Goal: Task Accomplishment & Management: Manage account settings

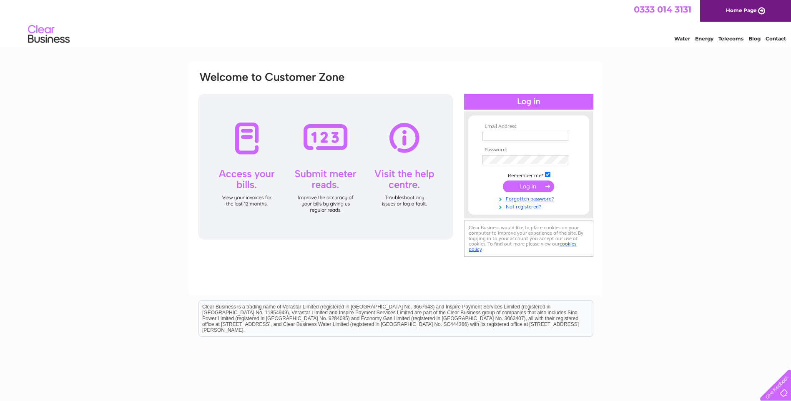
type input "[EMAIL_ADDRESS][DOMAIN_NAME]"
click at [531, 186] on input "submit" at bounding box center [528, 187] width 51 height 12
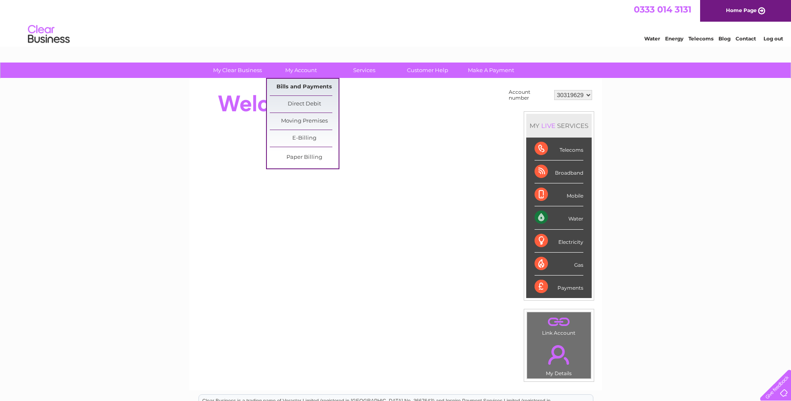
click at [308, 84] on link "Bills and Payments" at bounding box center [304, 87] width 69 height 17
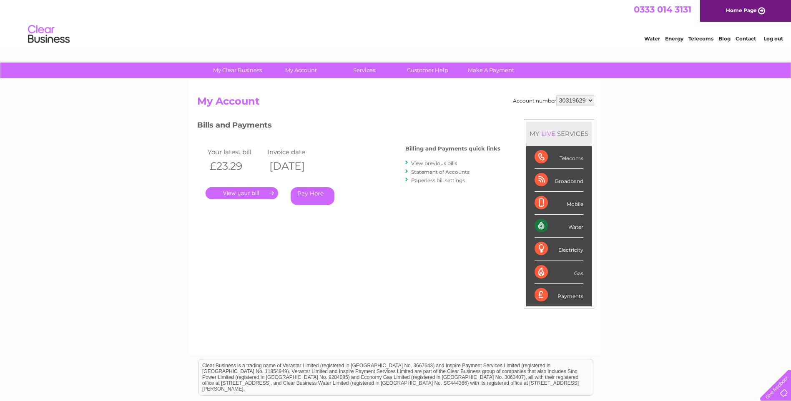
click at [245, 191] on link "." at bounding box center [242, 193] width 73 height 12
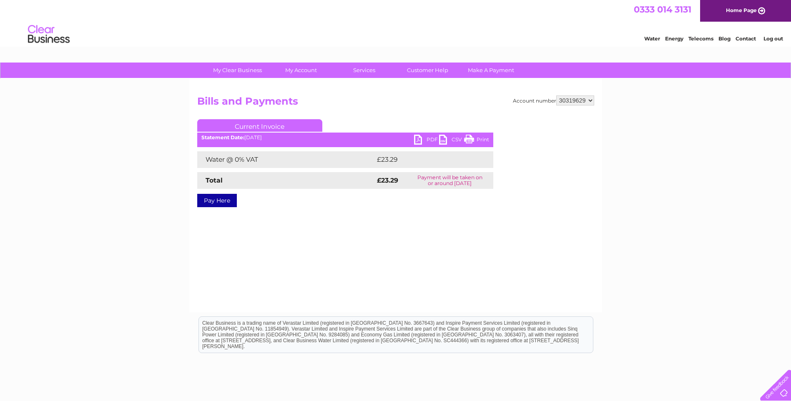
click at [416, 140] on link "PDF" at bounding box center [426, 141] width 25 height 12
click at [569, 100] on select "30319629 30319632 30319637" at bounding box center [576, 101] width 38 height 10
select select "30319632"
click at [557, 96] on select "30319629 30319632 30319637" at bounding box center [576, 101] width 38 height 10
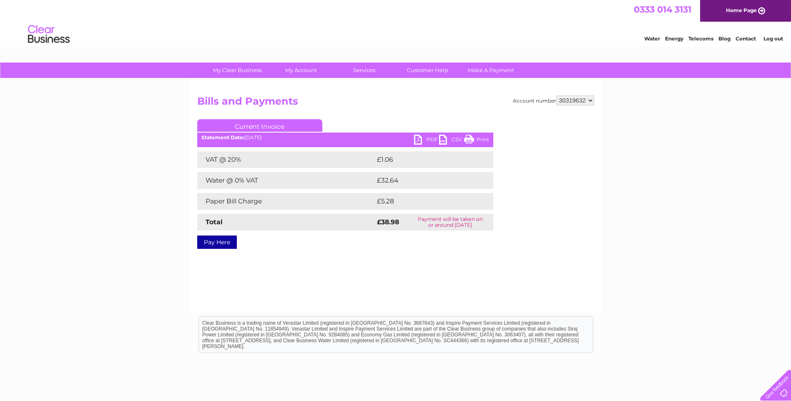
click at [416, 136] on link "PDF" at bounding box center [426, 141] width 25 height 12
click at [566, 98] on select "30319629 30319632 30319637" at bounding box center [576, 101] width 38 height 10
select select "30319637"
click at [557, 96] on select "30319629 30319632 30319637" at bounding box center [576, 101] width 38 height 10
click at [422, 141] on link "PDF" at bounding box center [426, 141] width 25 height 12
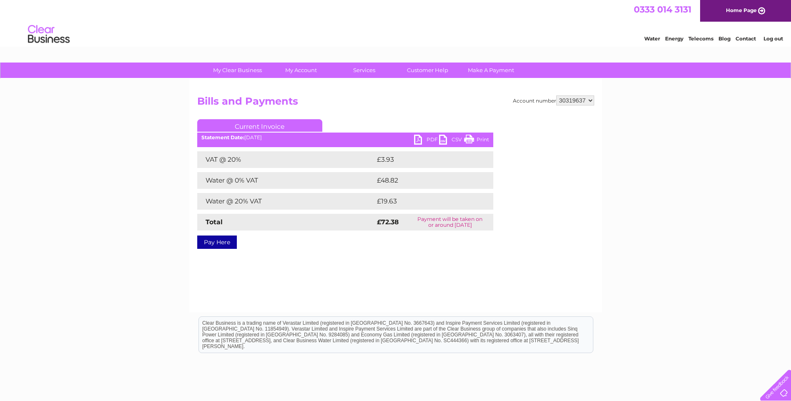
click at [769, 37] on link "Log out" at bounding box center [774, 38] width 20 height 6
